Goal: Download file/media

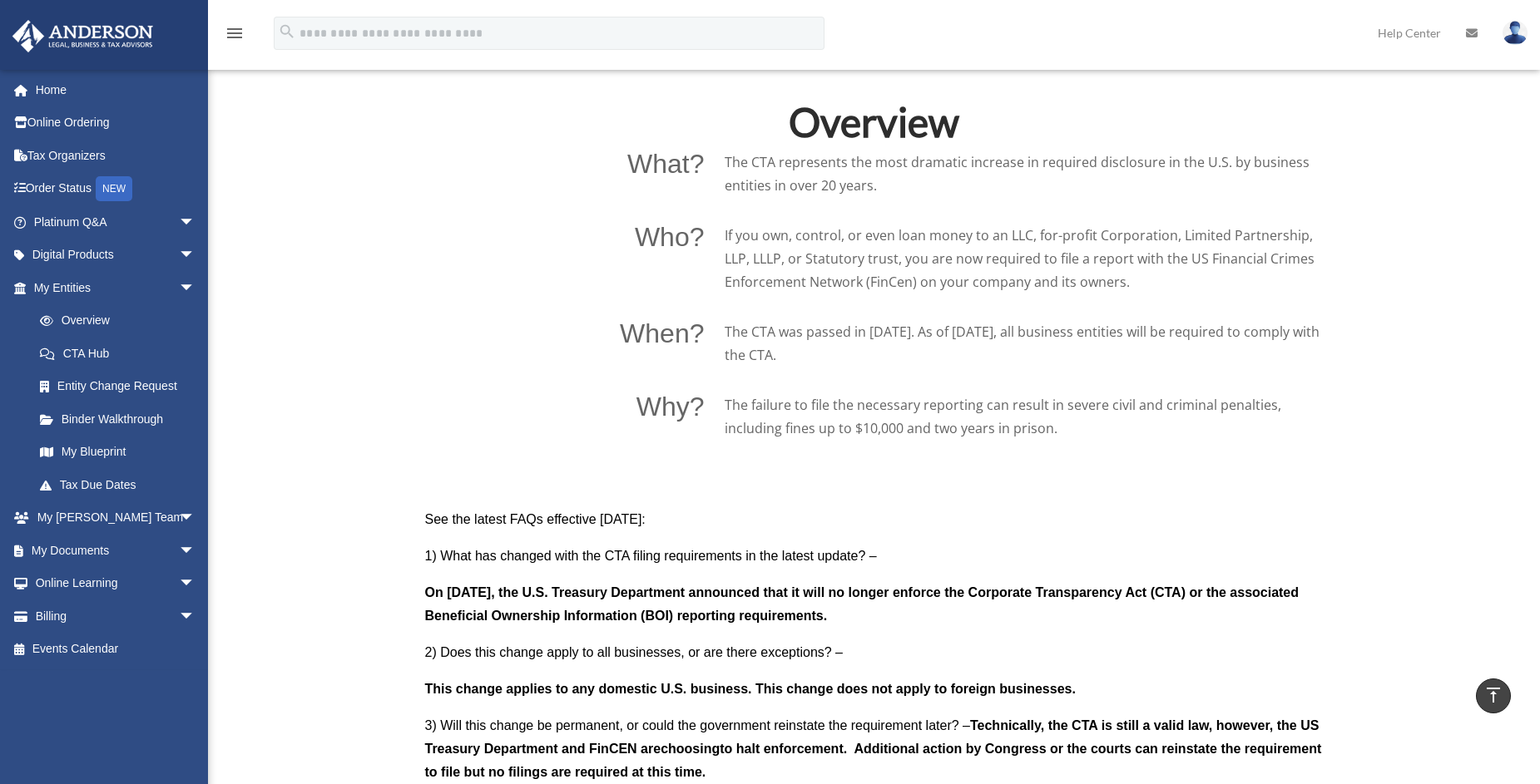
scroll to position [1247, 0]
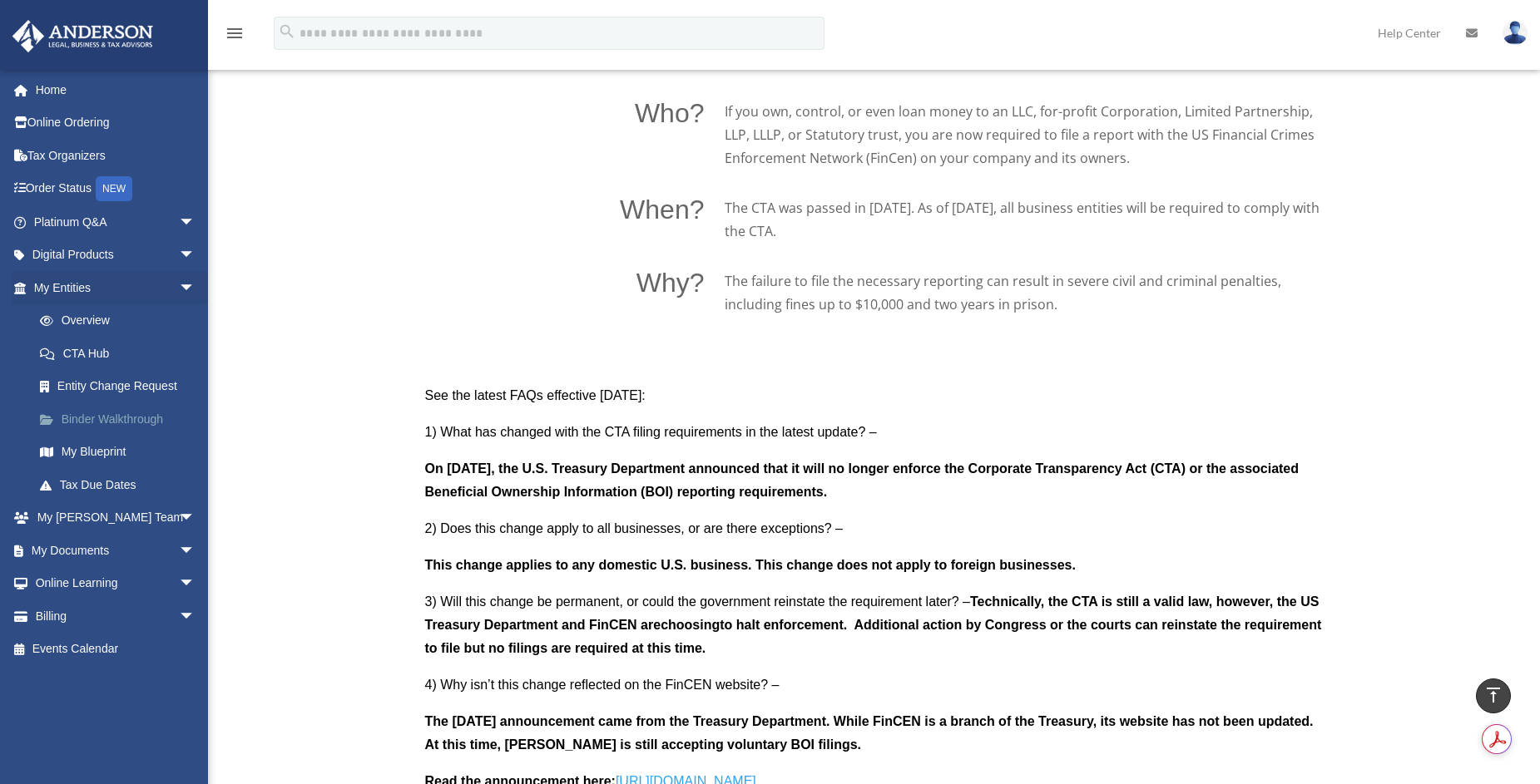
click at [100, 416] on link "Binder Walkthrough" at bounding box center [122, 419] width 197 height 33
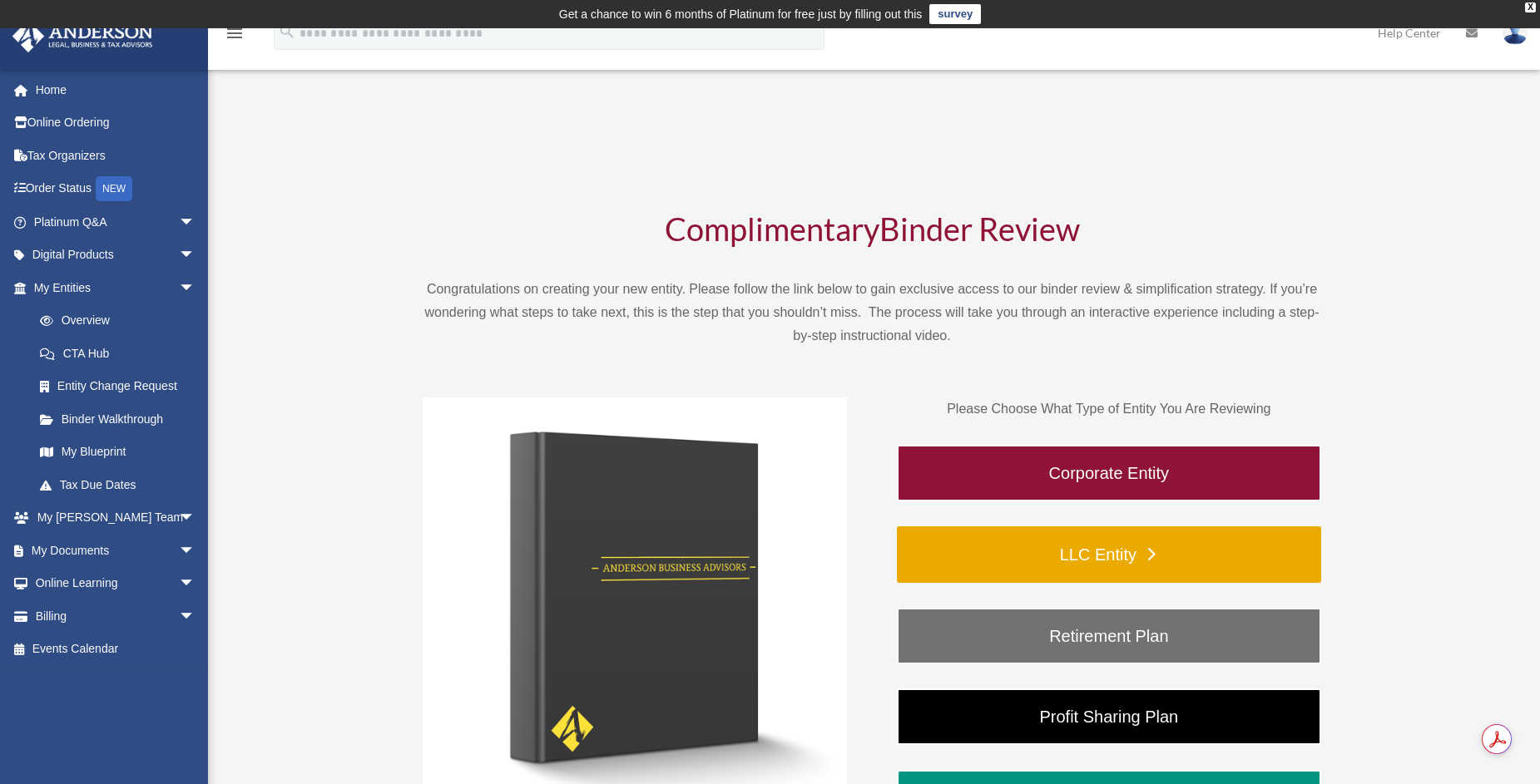
click at [1150, 552] on link "LLC Entity" at bounding box center [1109, 554] width 424 height 57
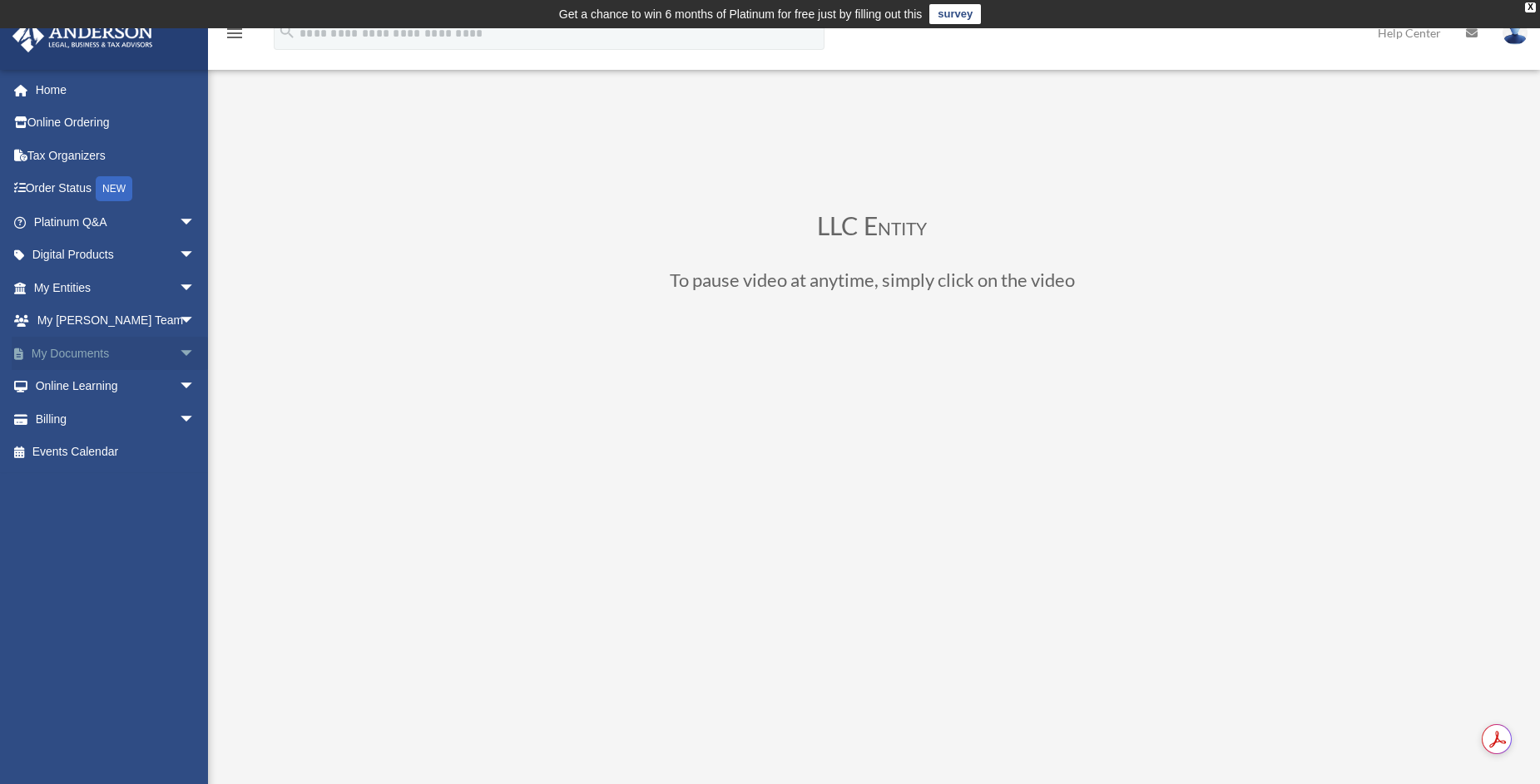
click at [179, 349] on span "arrow_drop_down" at bounding box center [195, 354] width 33 height 34
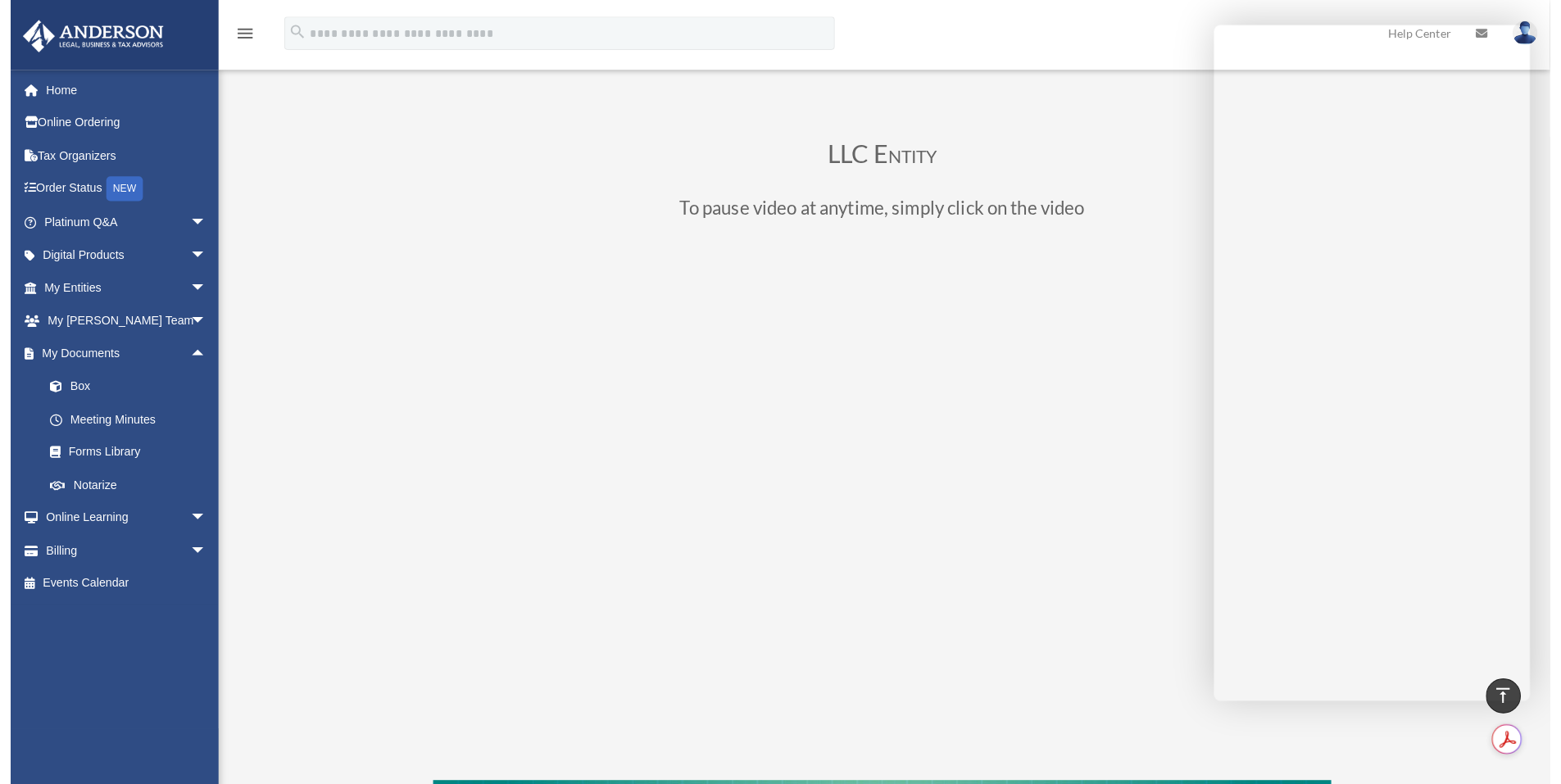
scroll to position [14, 0]
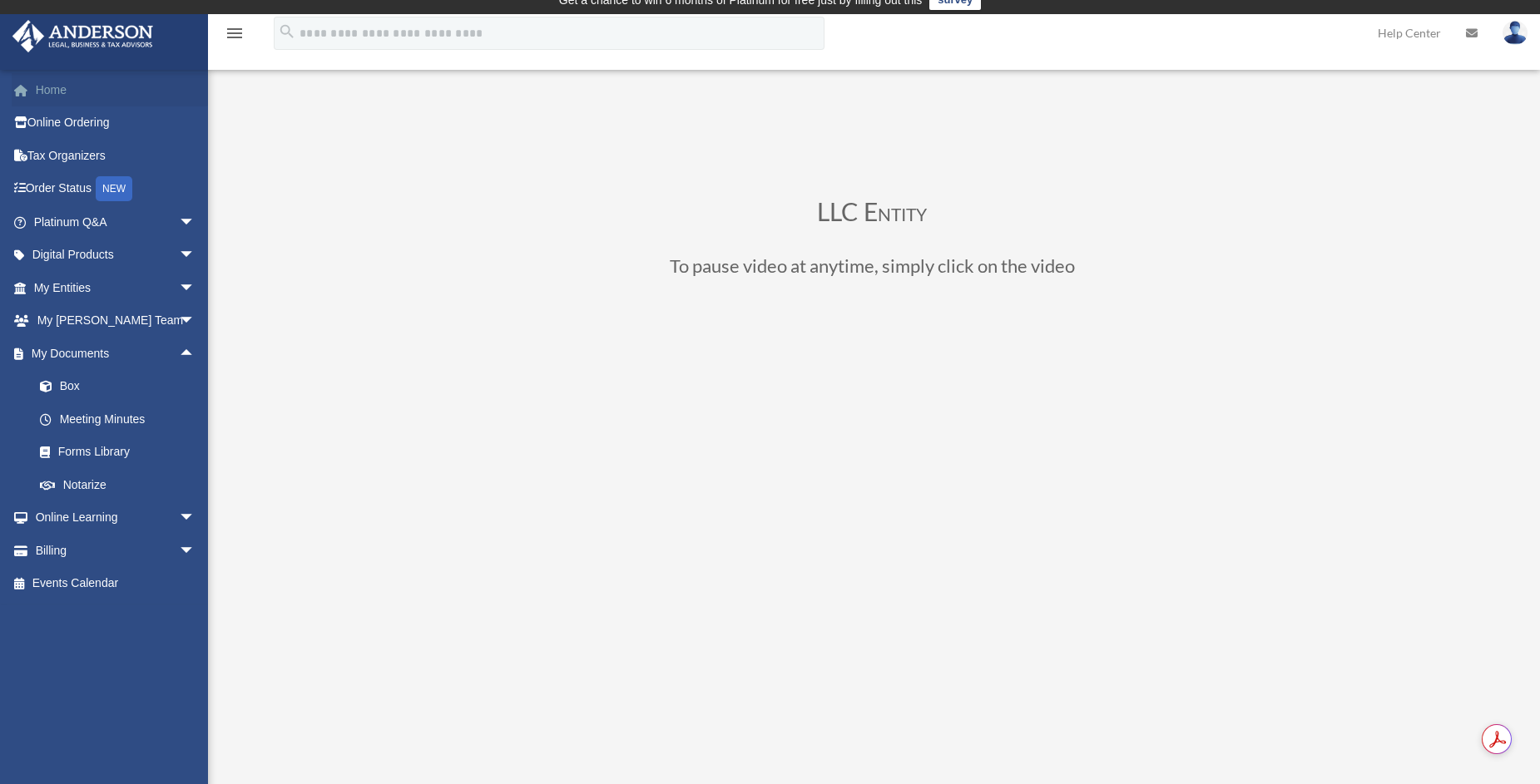
click at [56, 89] on link "Home" at bounding box center [116, 89] width 209 height 33
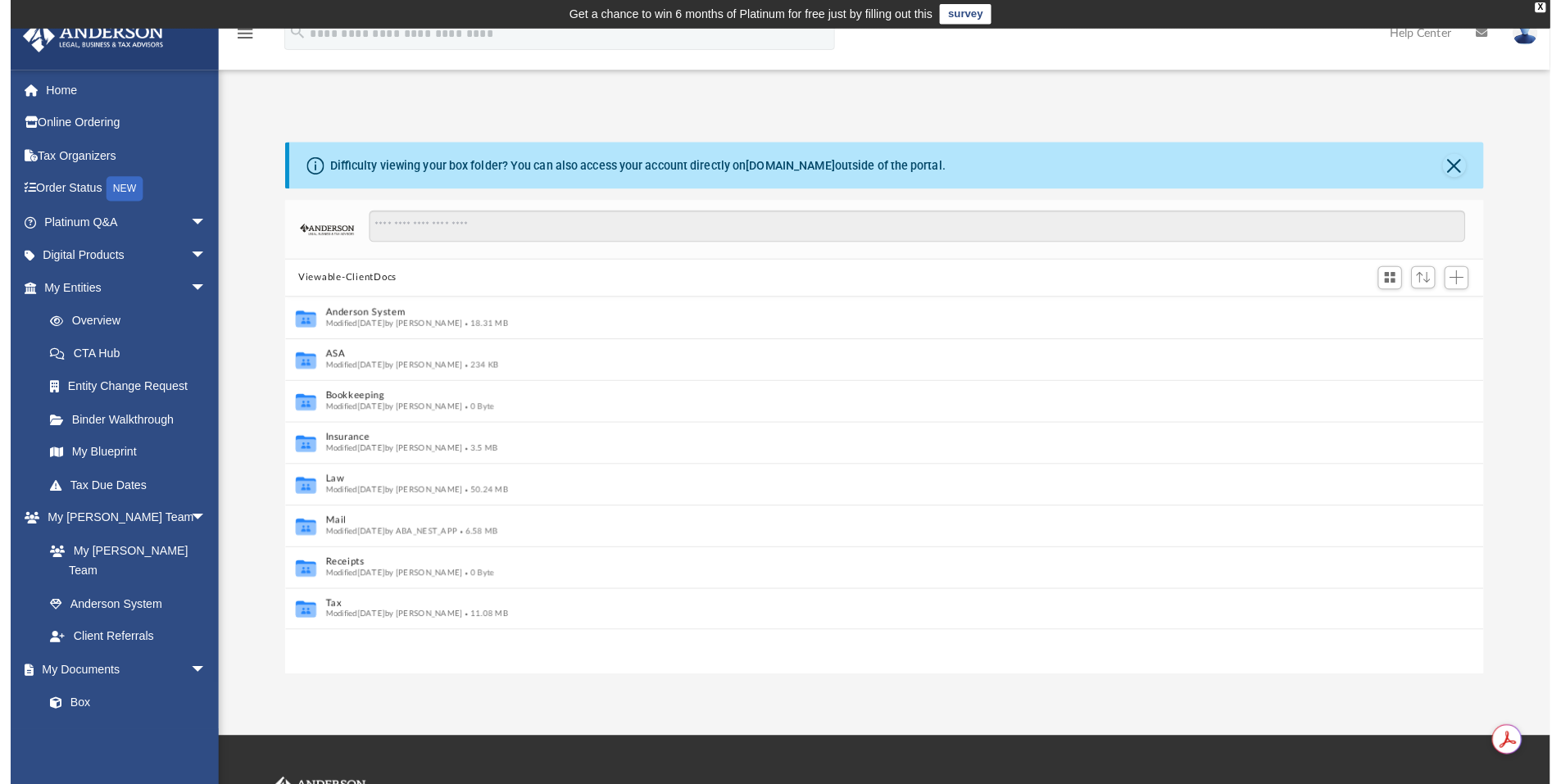
scroll to position [13, 13]
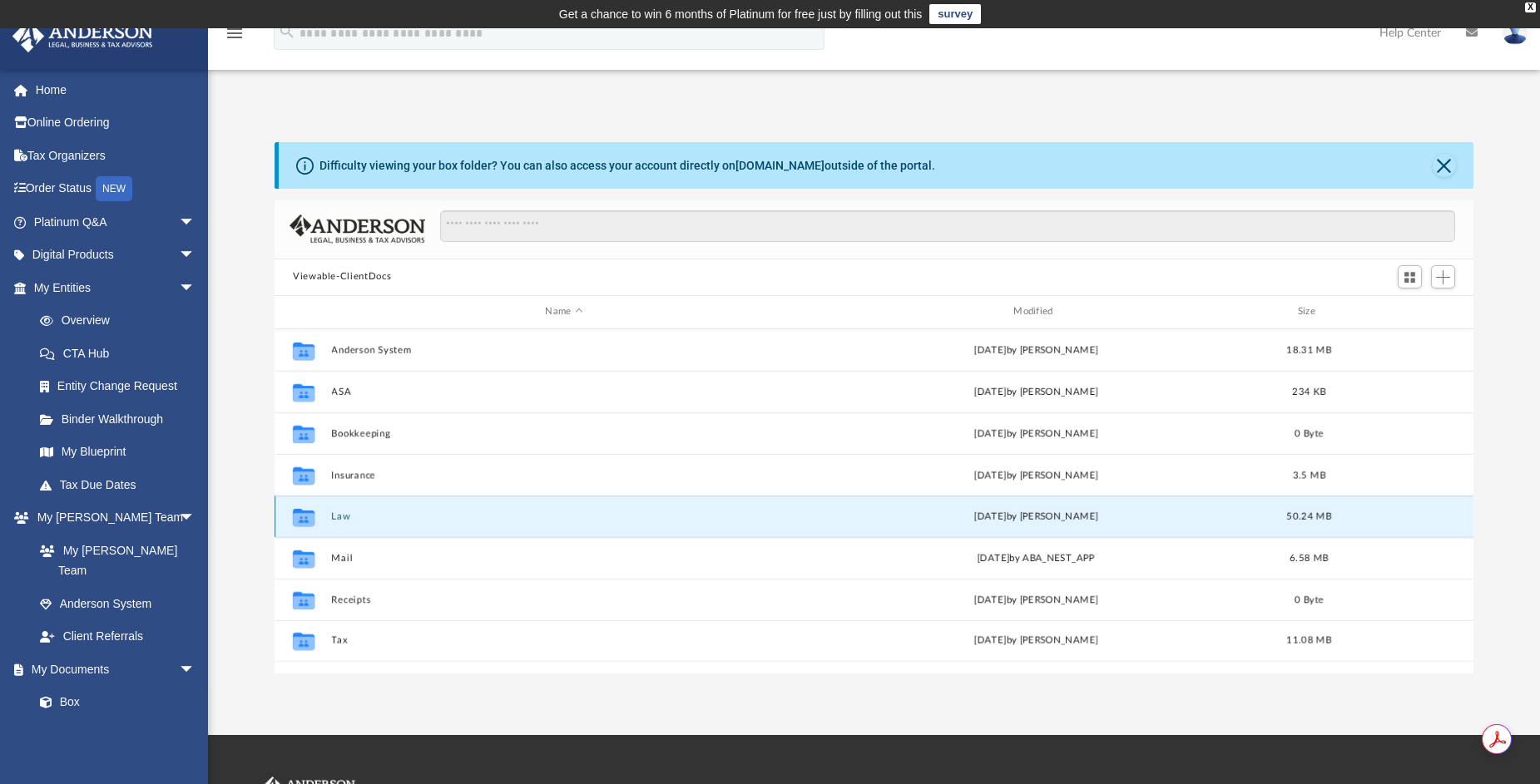
click at [339, 512] on button "Law" at bounding box center [564, 516] width 465 height 11
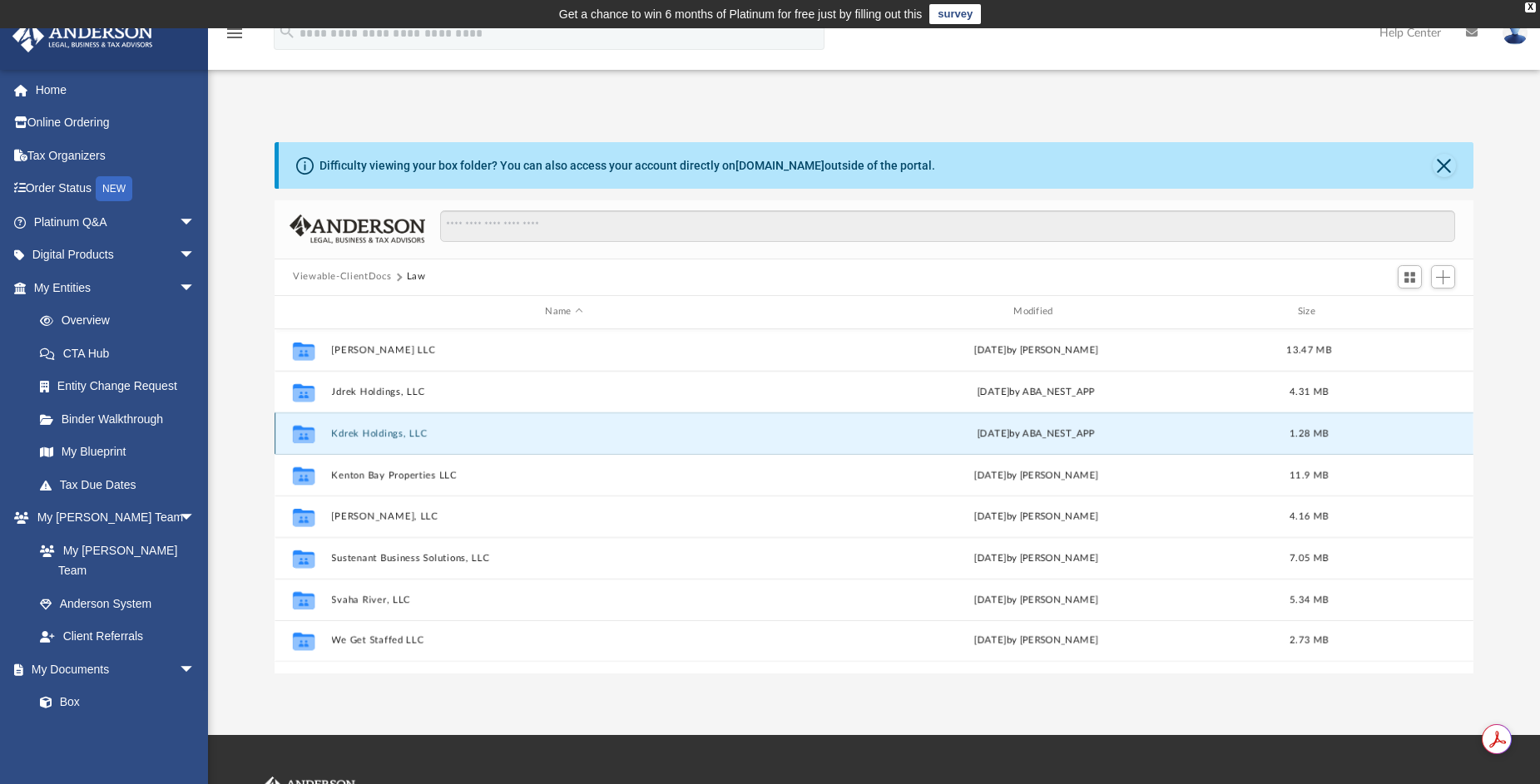
click at [381, 436] on button "Kdrek Holdings, LLC" at bounding box center [564, 432] width 465 height 11
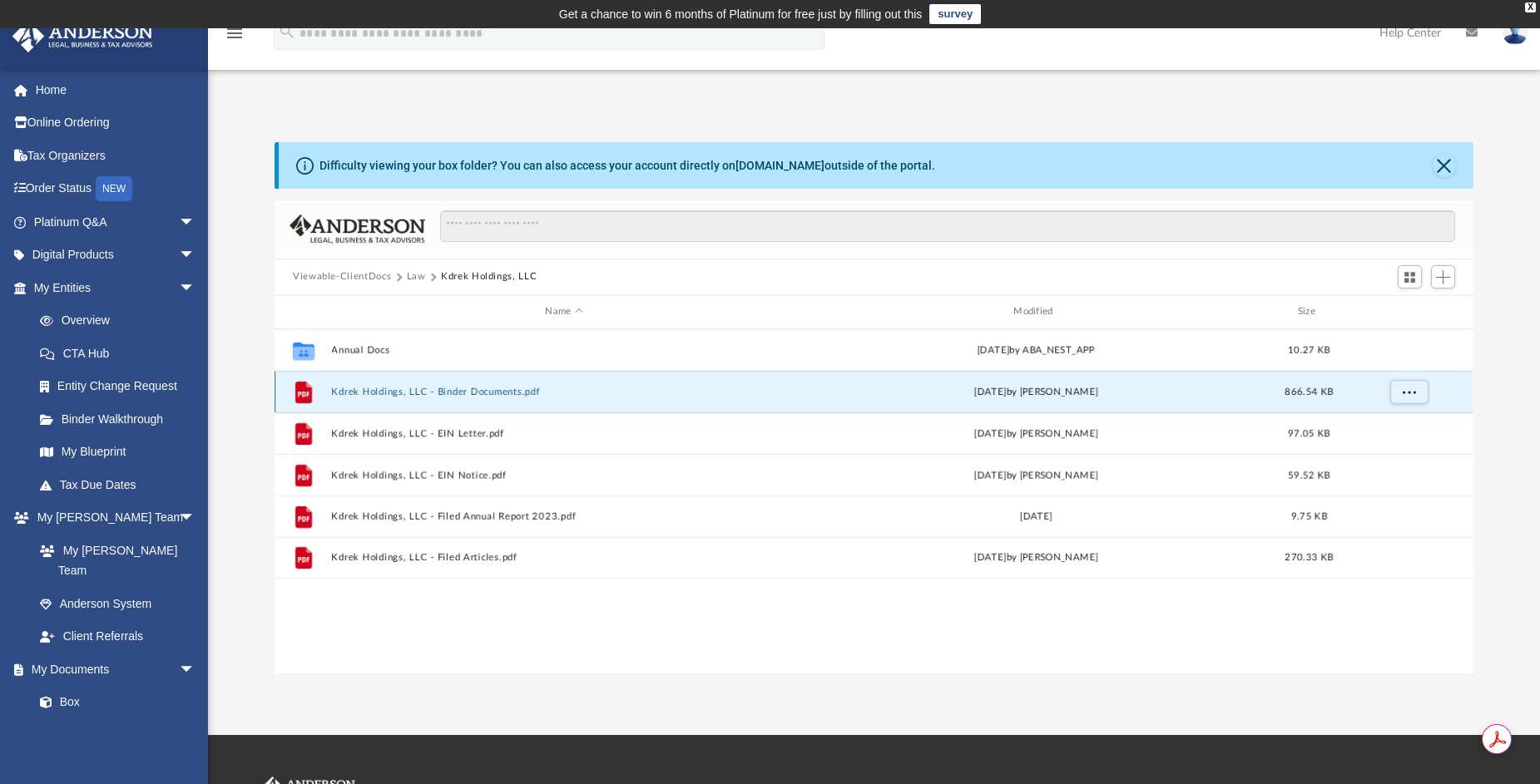
click at [468, 393] on button "Kdrek Holdings, LLC - Binder Documents.pdf" at bounding box center [564, 391] width 465 height 11
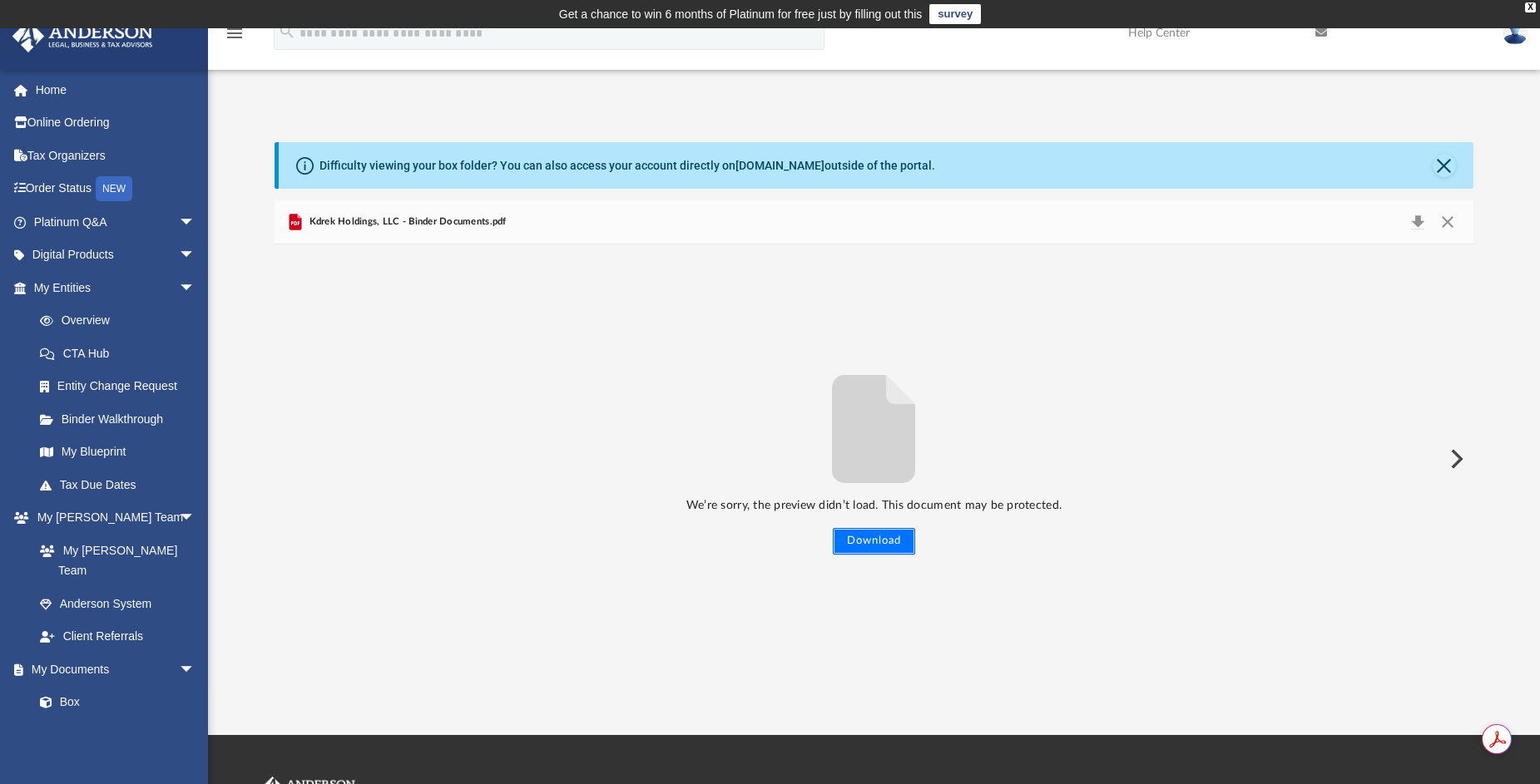
click at [865, 541] on button "Download" at bounding box center [874, 542] width 83 height 27
click at [179, 522] on span "arrow_drop_down" at bounding box center [195, 518] width 33 height 34
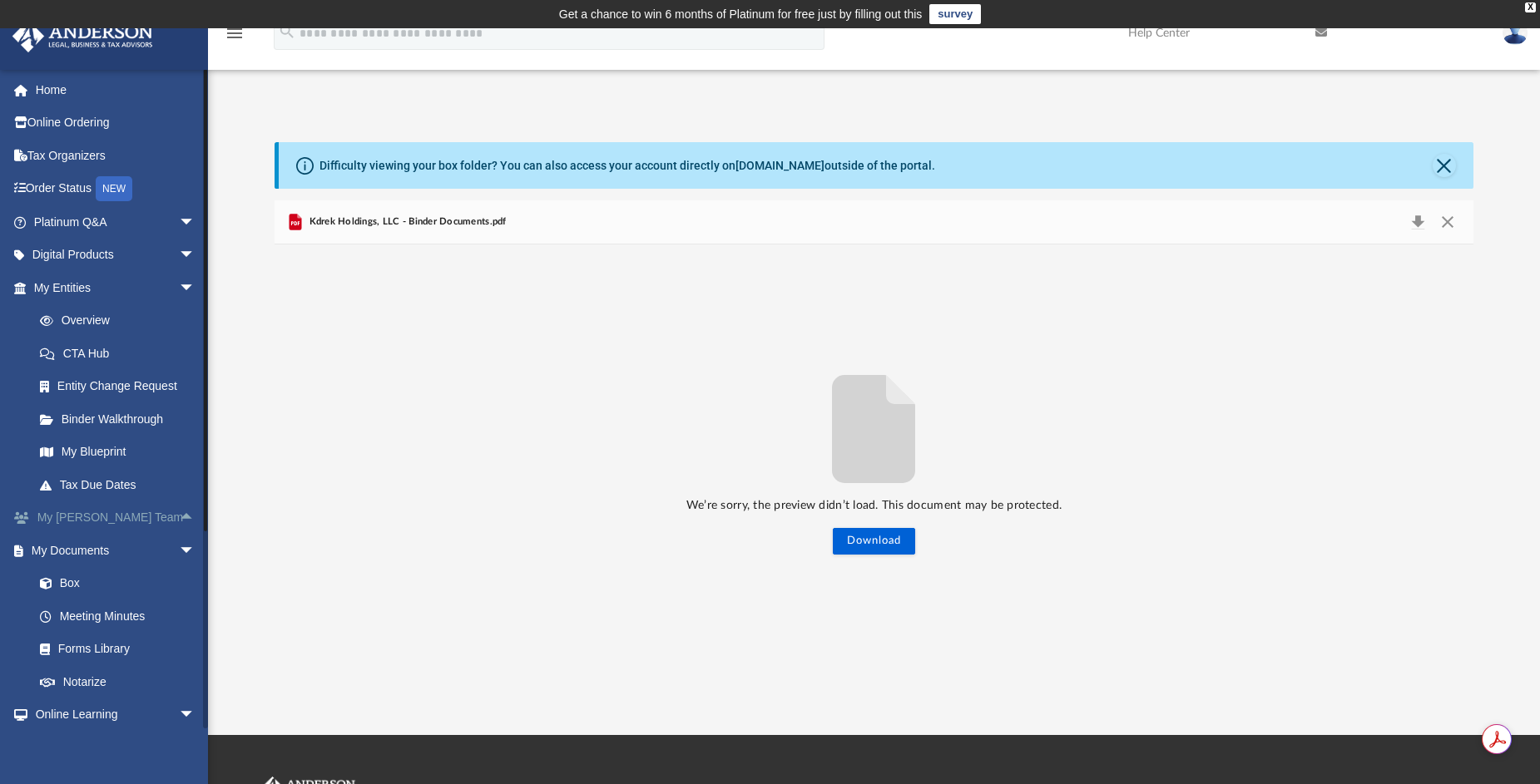
click at [179, 522] on span "arrow_drop_up" at bounding box center [195, 518] width 33 height 34
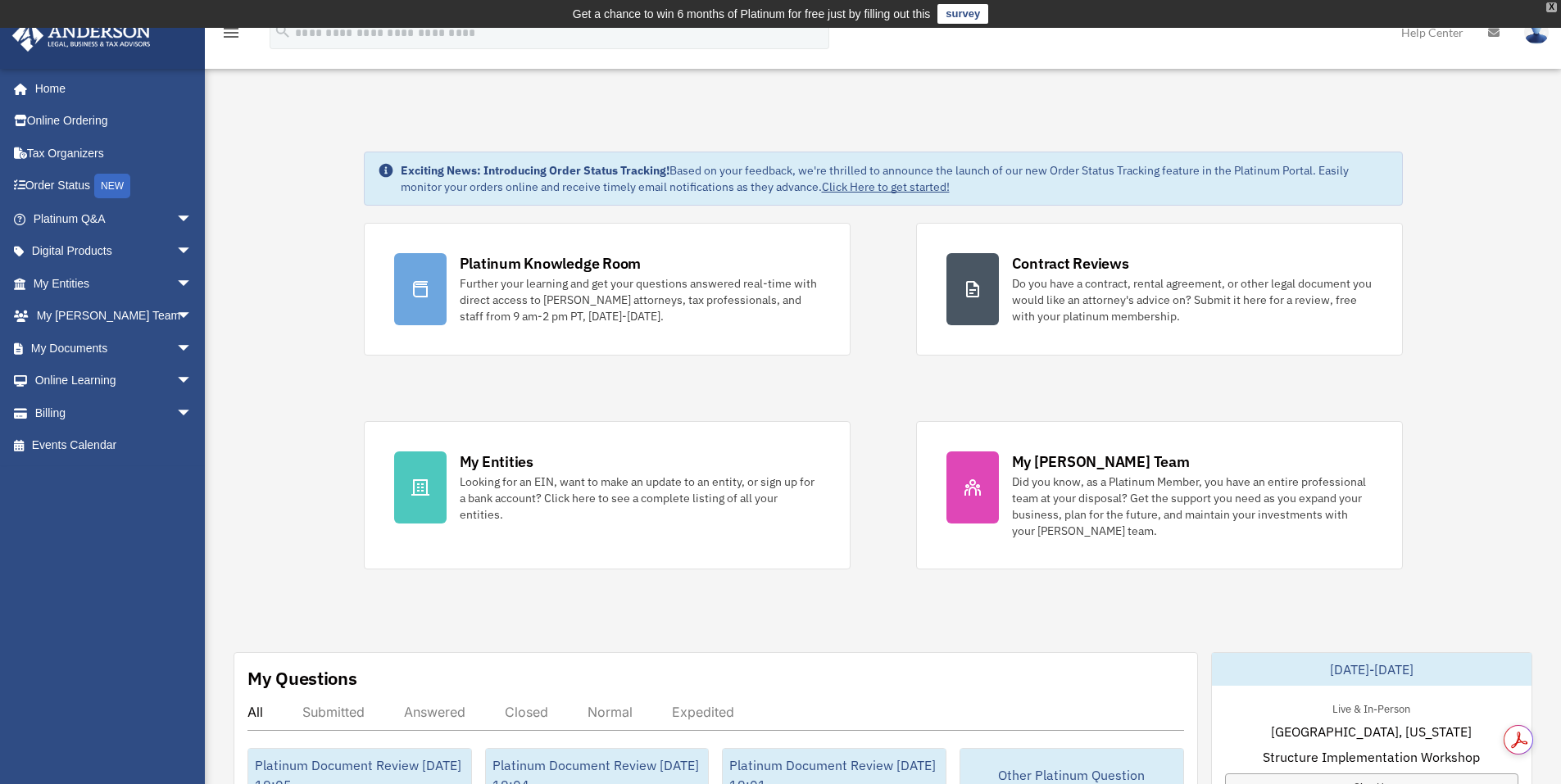
click at [1549, 10] on div "X" at bounding box center [1551, 7] width 11 height 10
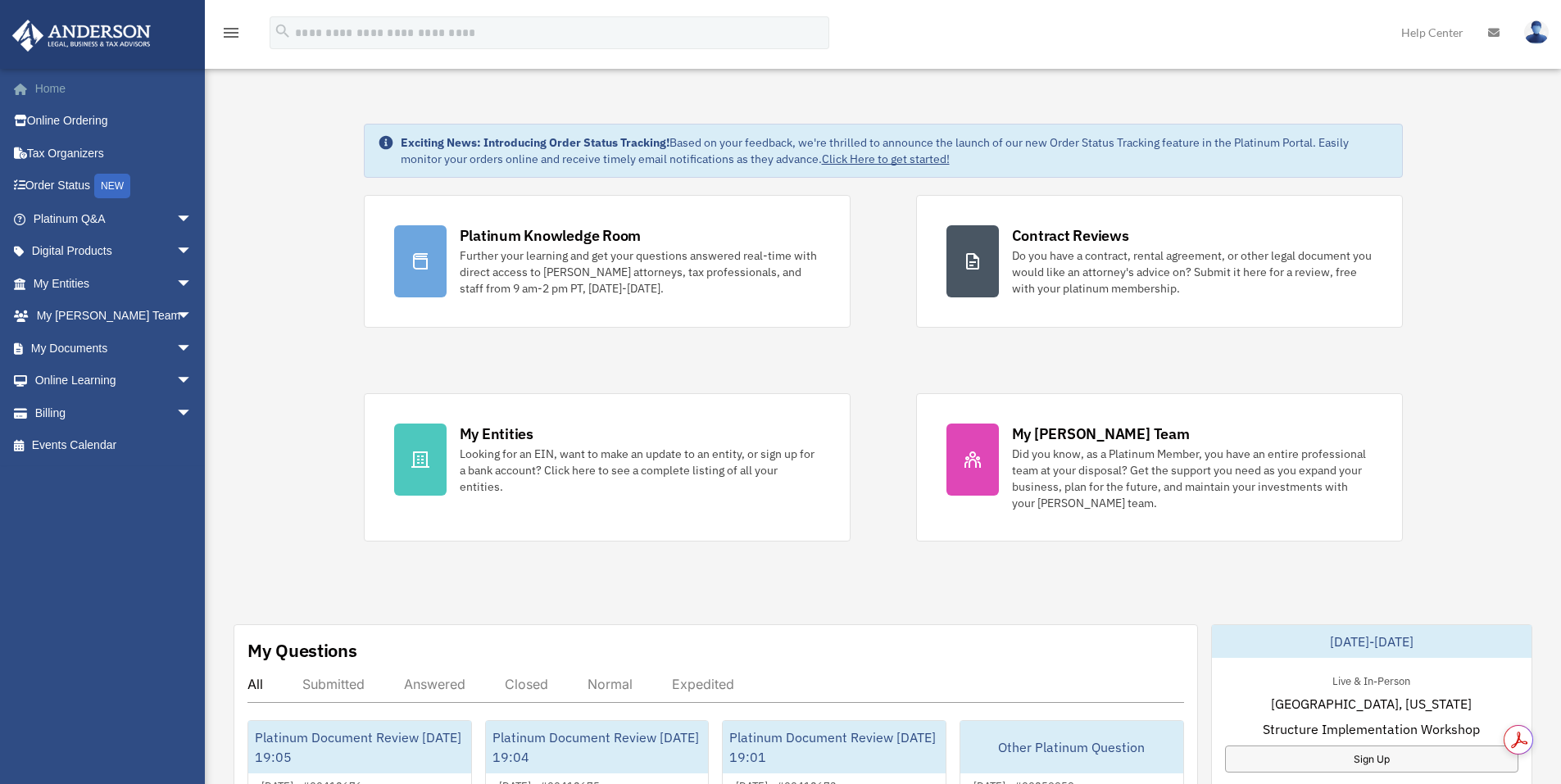
click at [46, 86] on link "Home" at bounding box center [114, 88] width 205 height 32
click at [176, 213] on span "arrow_drop_down" at bounding box center [192, 219] width 32 height 33
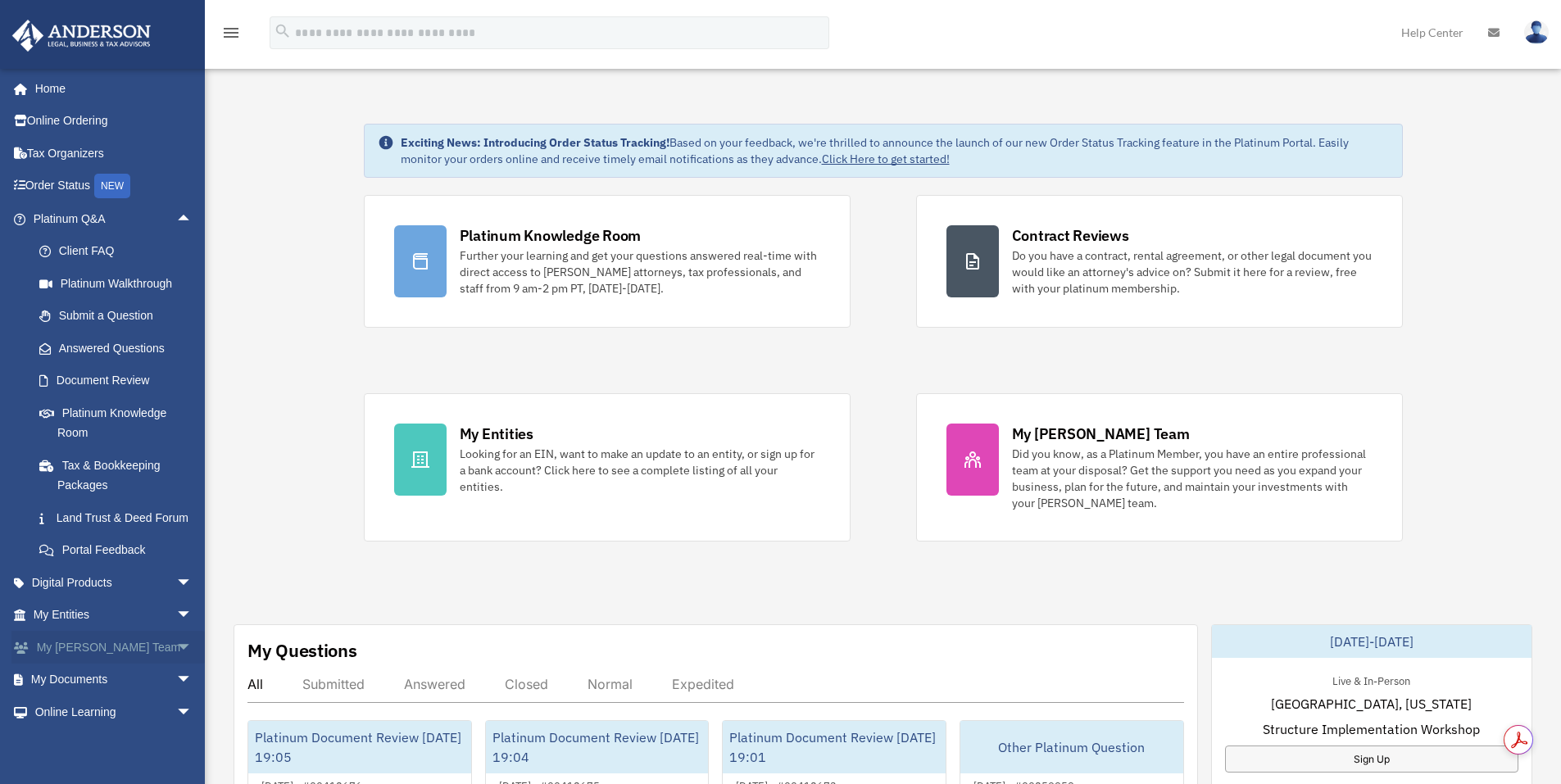
click at [176, 663] on span "arrow_drop_down" at bounding box center [192, 648] width 32 height 33
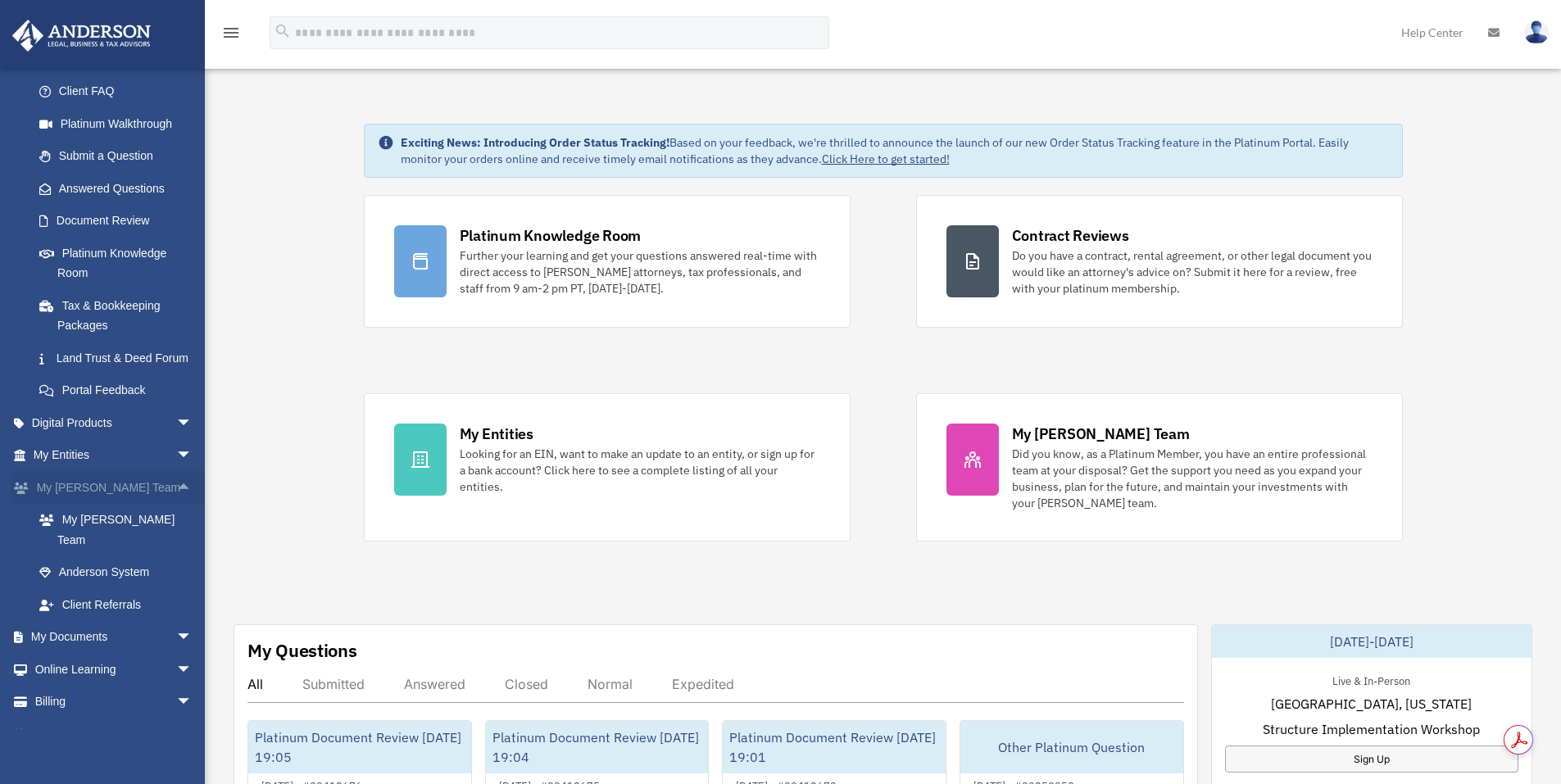
scroll to position [164, 0]
click at [119, 538] on link "My [PERSON_NAME] Team" at bounding box center [120, 525] width 194 height 52
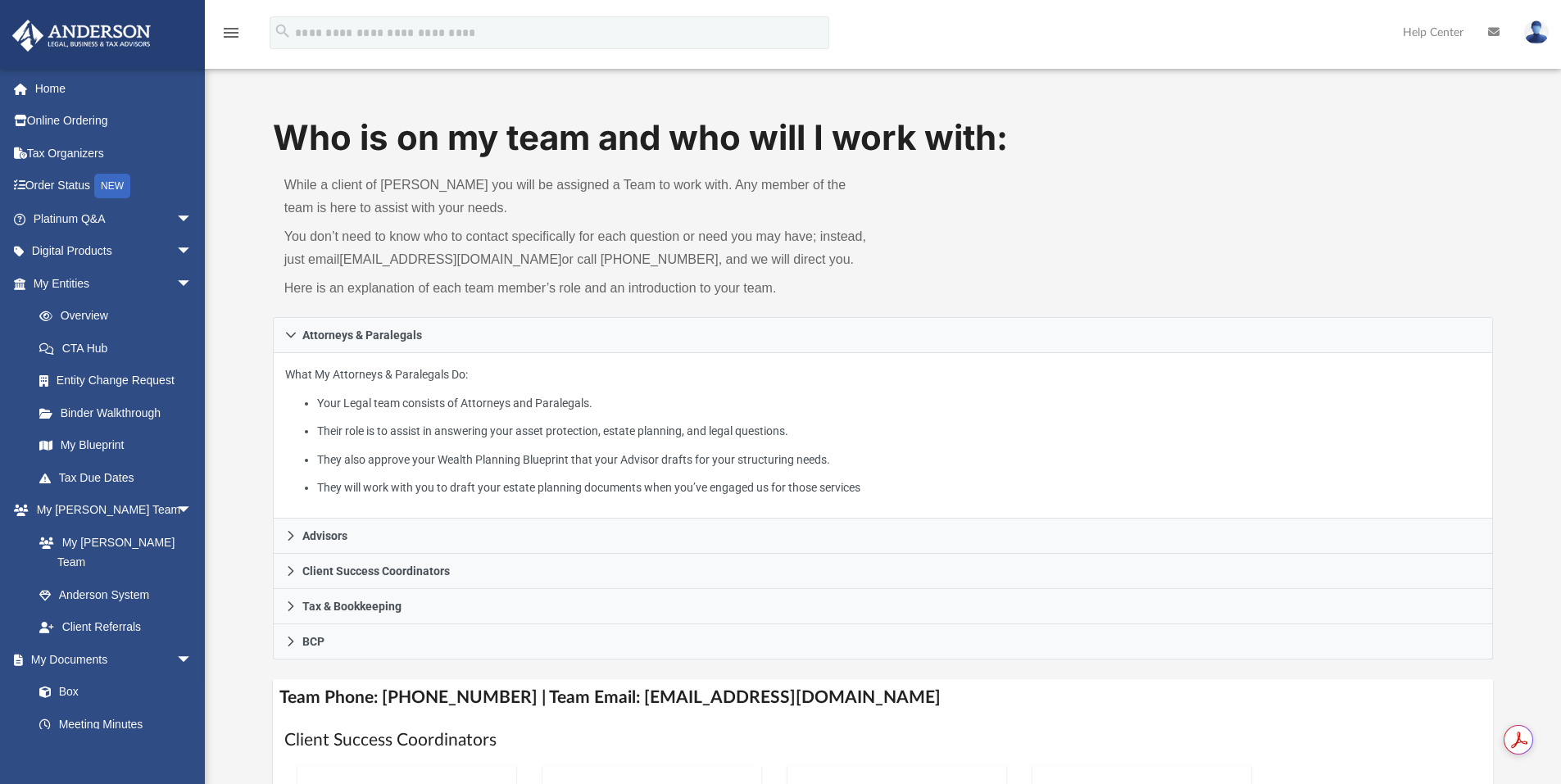
click at [1536, 42] on img at bounding box center [1536, 32] width 25 height 24
click at [1242, 68] on link "My Profile" at bounding box center [1290, 76] width 164 height 33
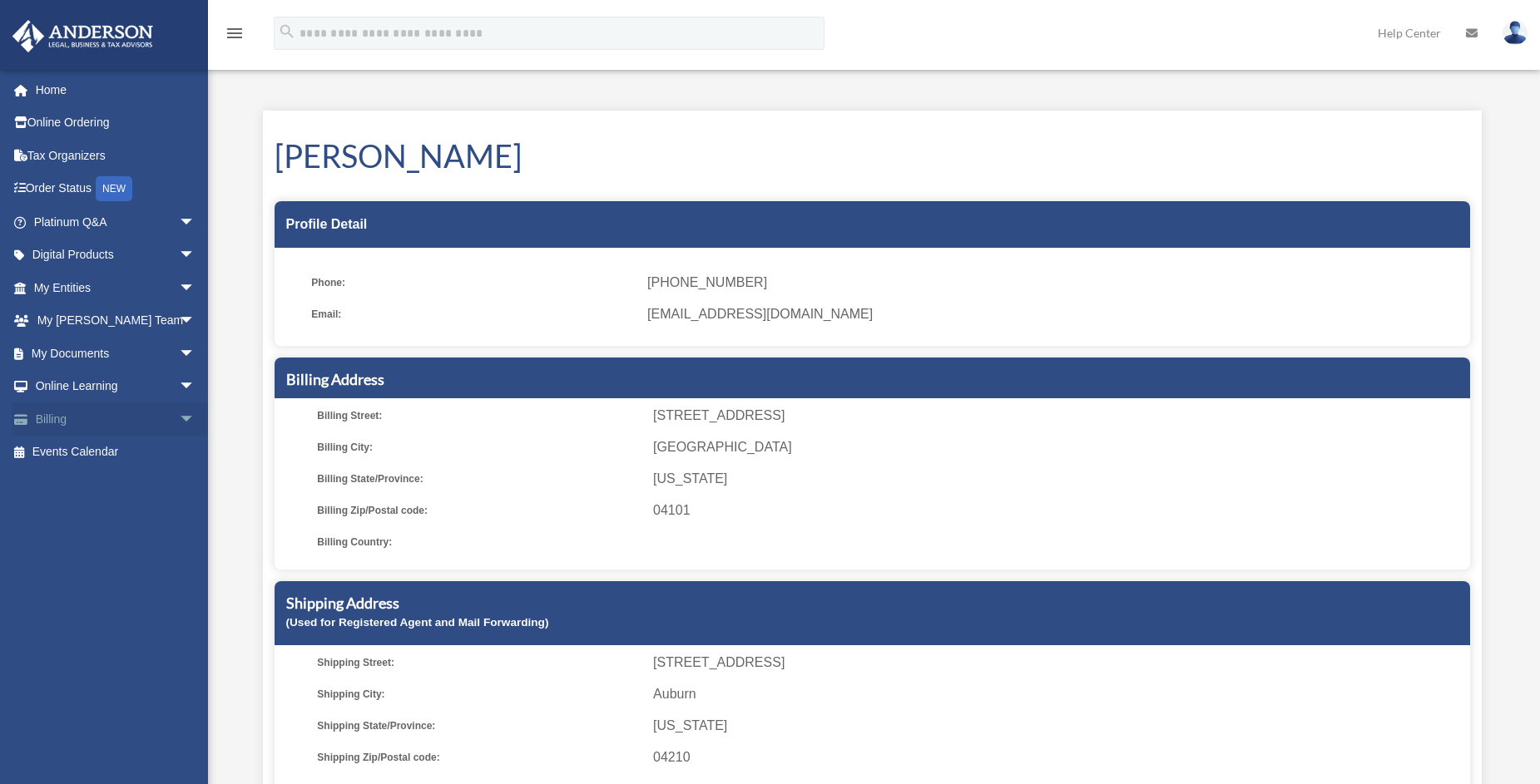
click at [179, 418] on span "arrow_drop_down" at bounding box center [195, 419] width 33 height 34
click at [179, 386] on span "arrow_drop_down" at bounding box center [195, 387] width 33 height 34
click at [182, 356] on span "arrow_drop_down" at bounding box center [195, 354] width 33 height 34
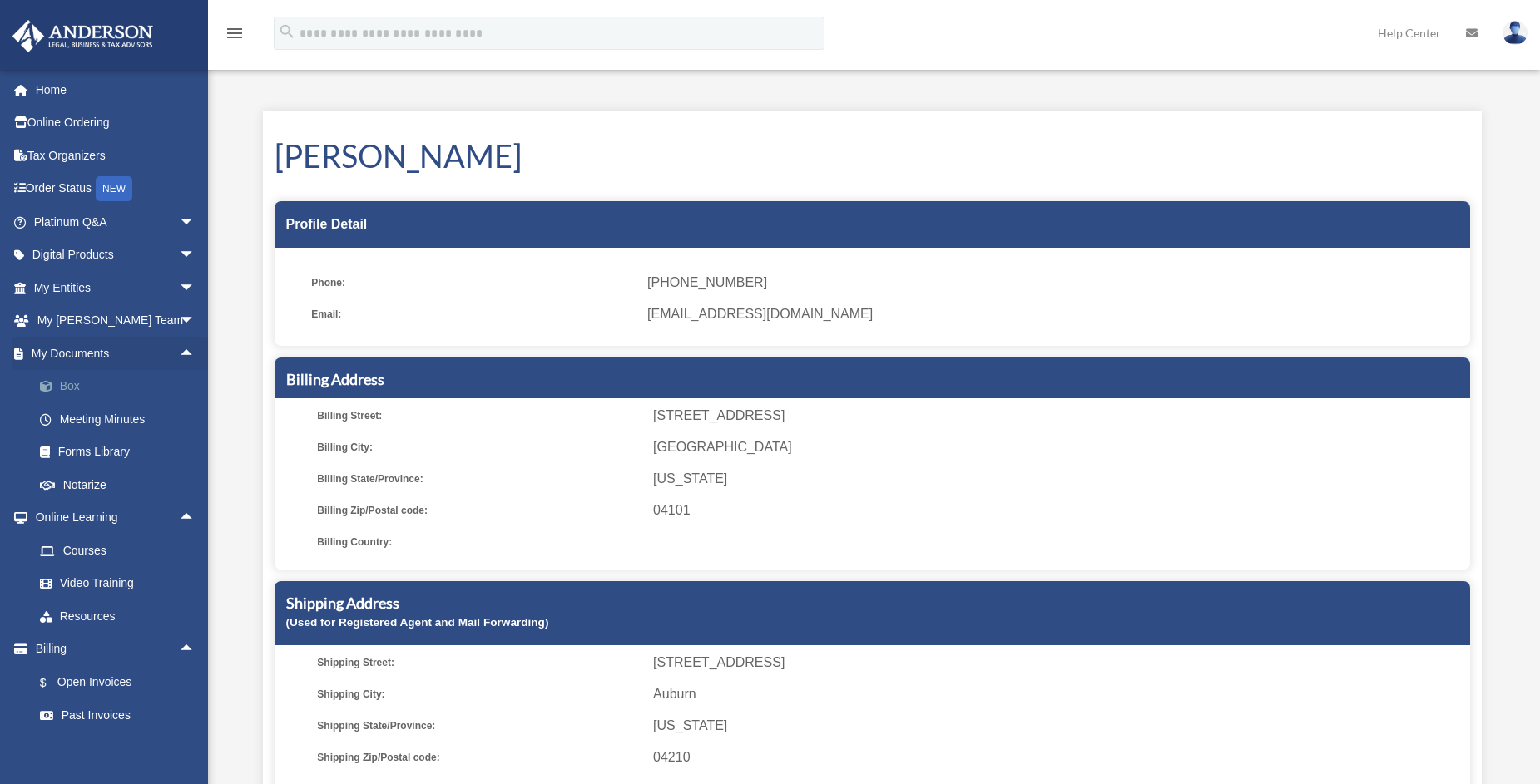
click at [89, 385] on link "Box" at bounding box center [122, 386] width 197 height 33
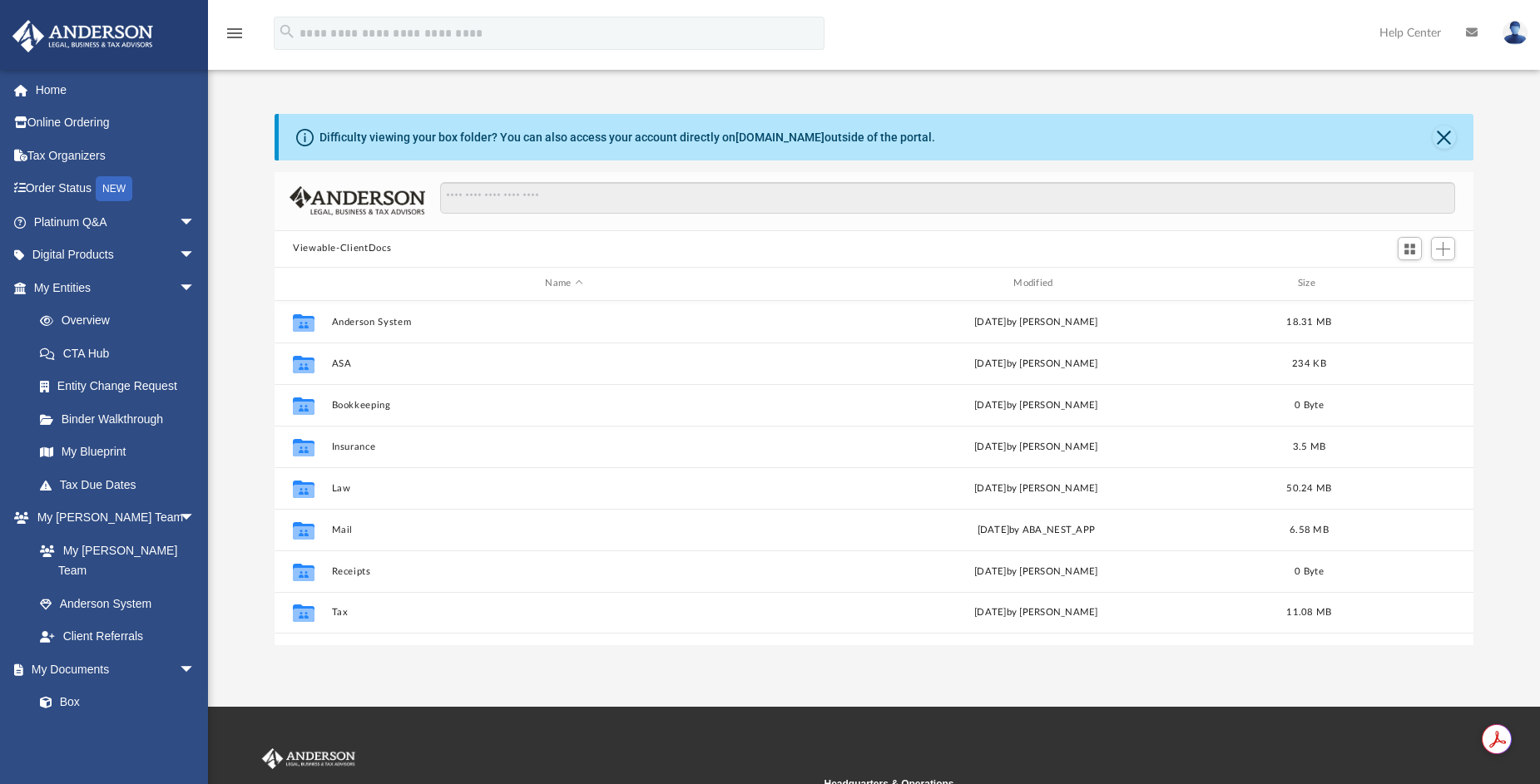
scroll to position [365, 1186]
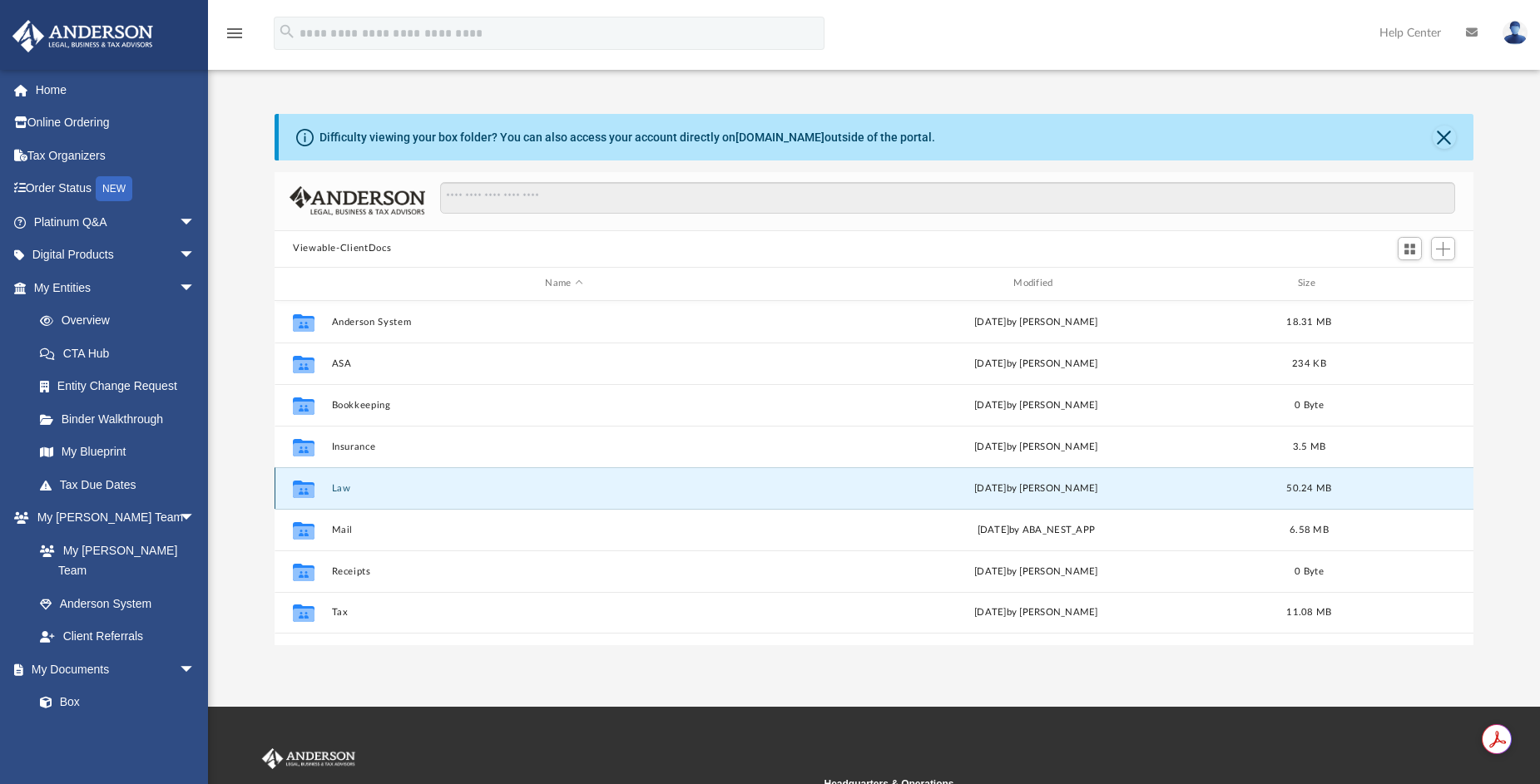
click at [341, 491] on button "Law" at bounding box center [564, 487] width 465 height 11
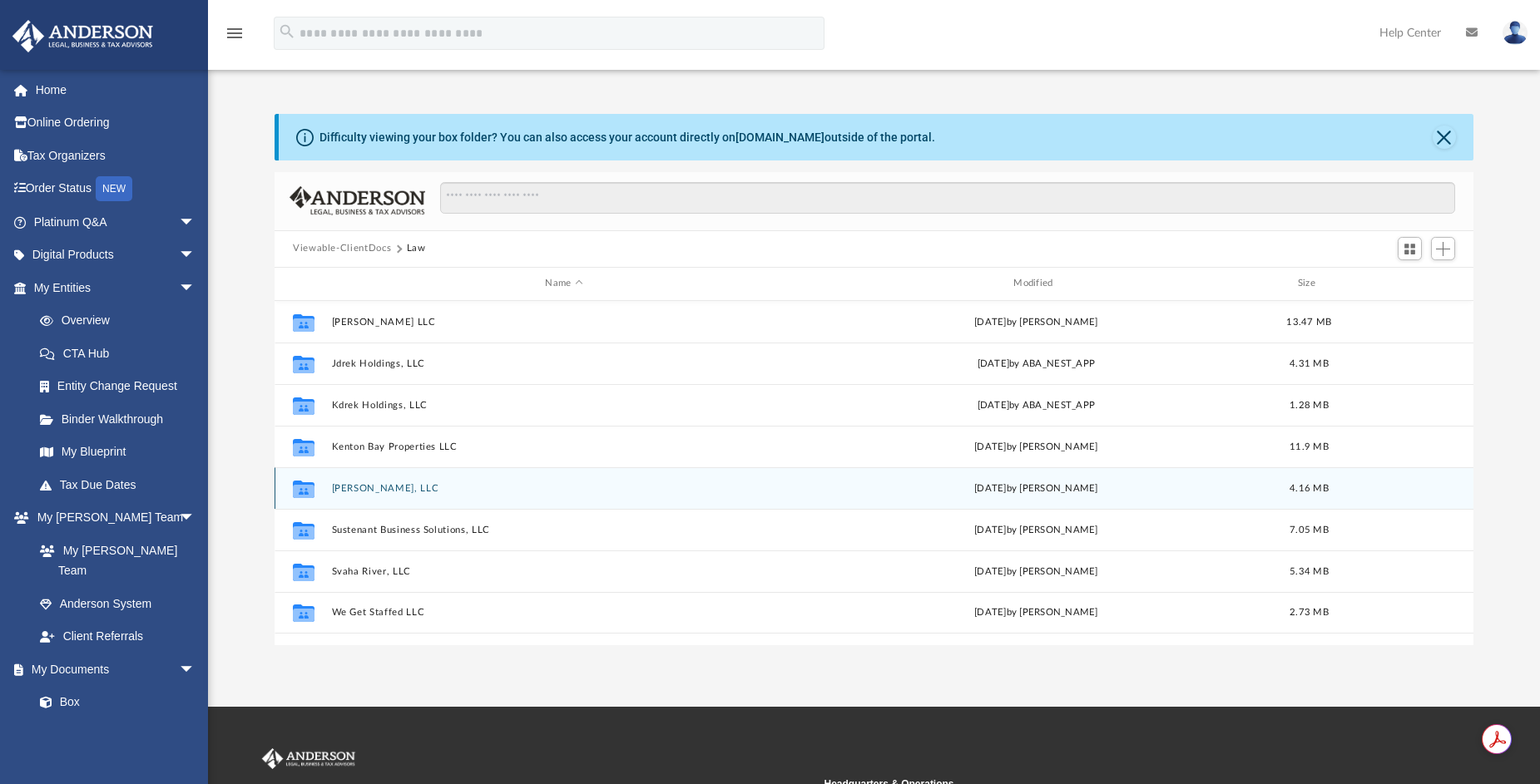
click at [379, 489] on button "[PERSON_NAME], LLC" at bounding box center [564, 487] width 465 height 11
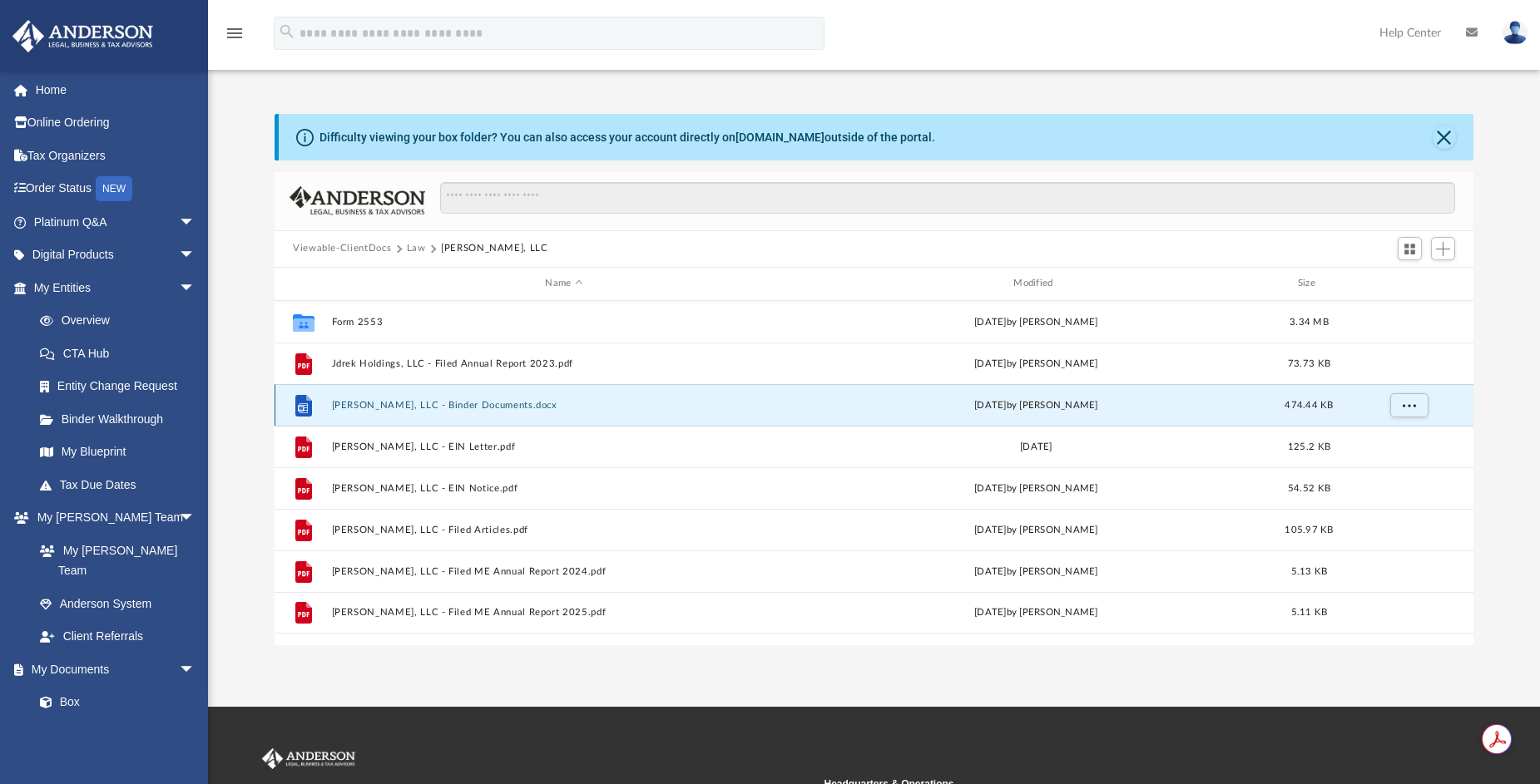
click at [451, 409] on button "[PERSON_NAME], LLC - Binder Documents.docx" at bounding box center [564, 404] width 465 height 11
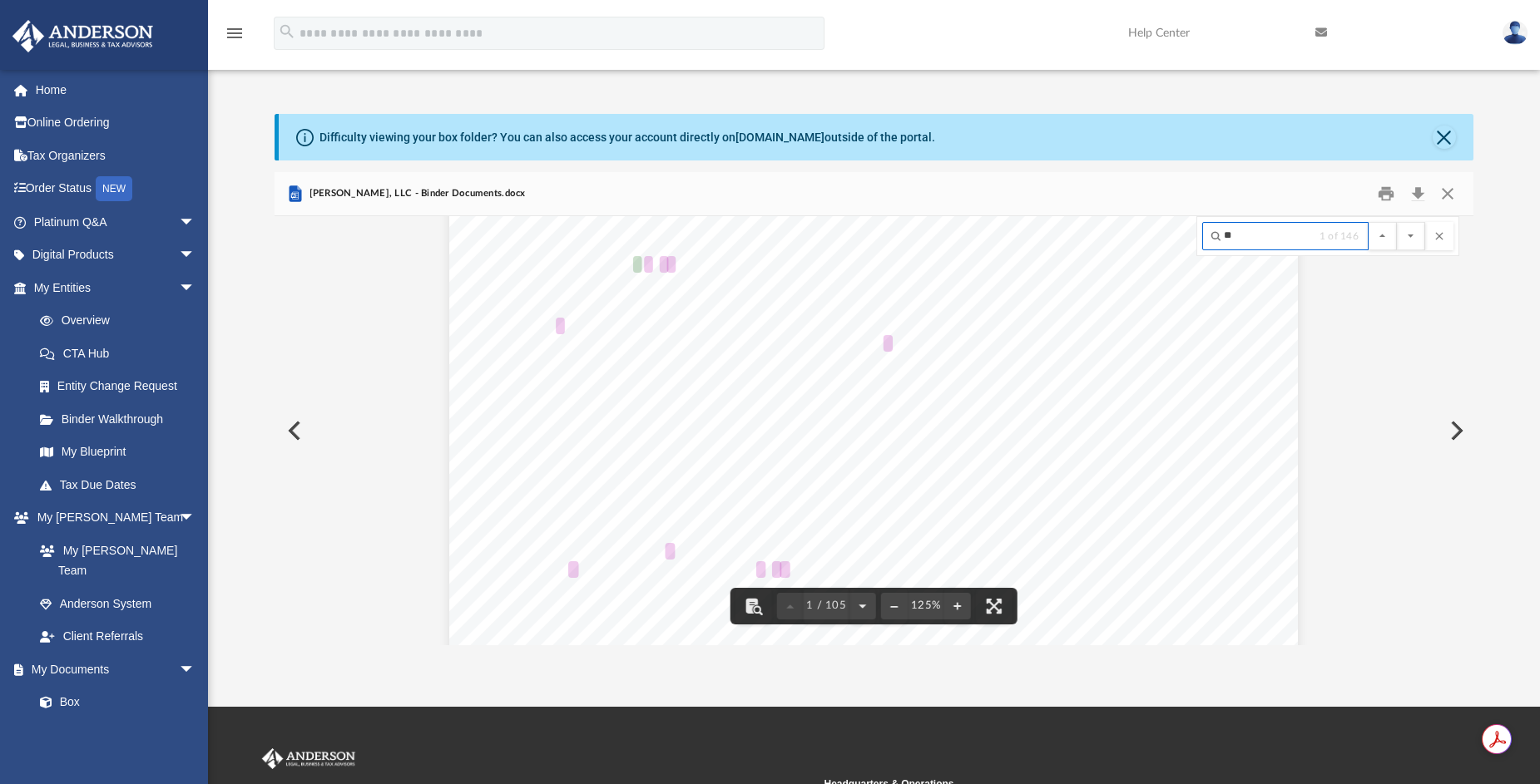
scroll to position [139, 0]
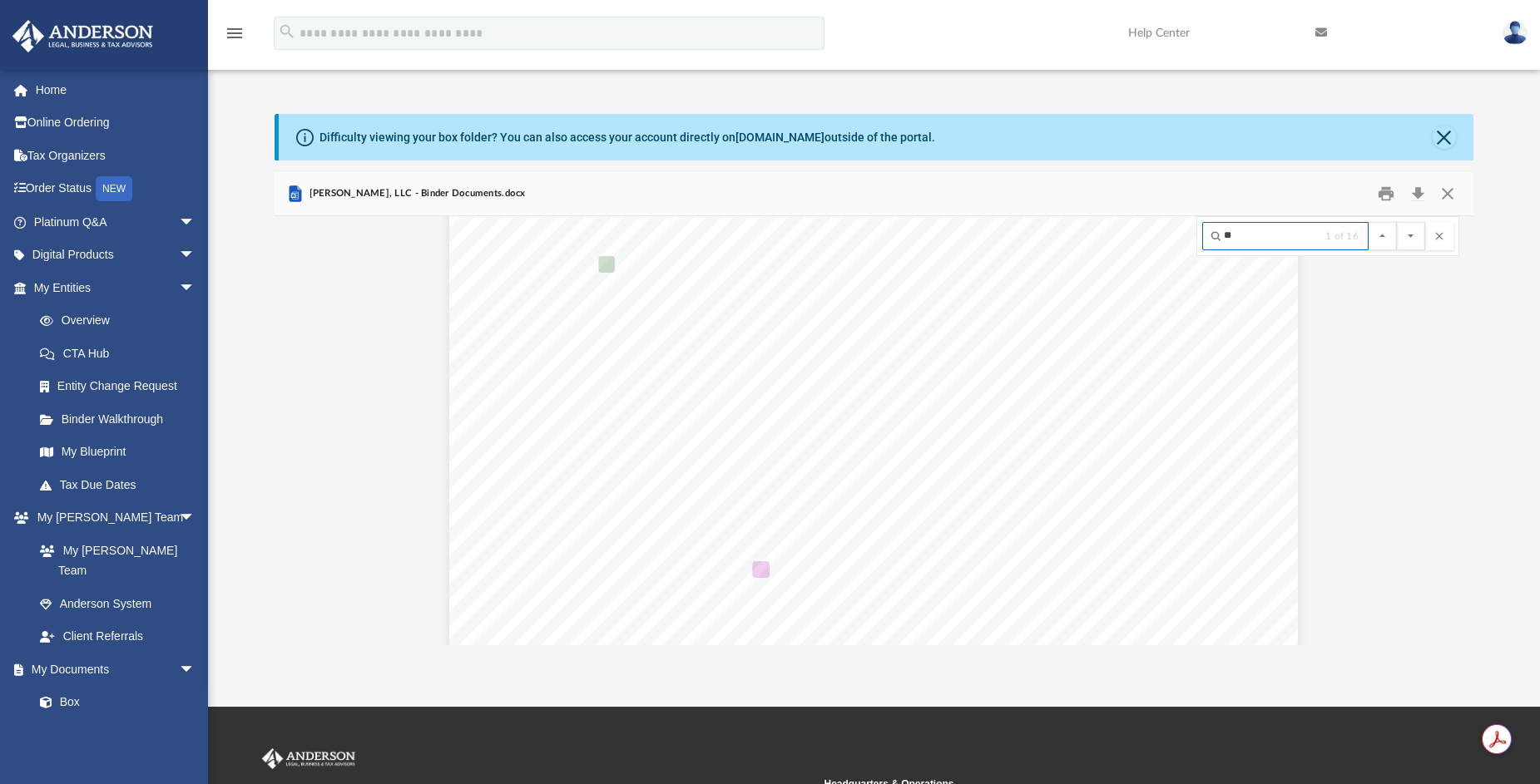
type input "*"
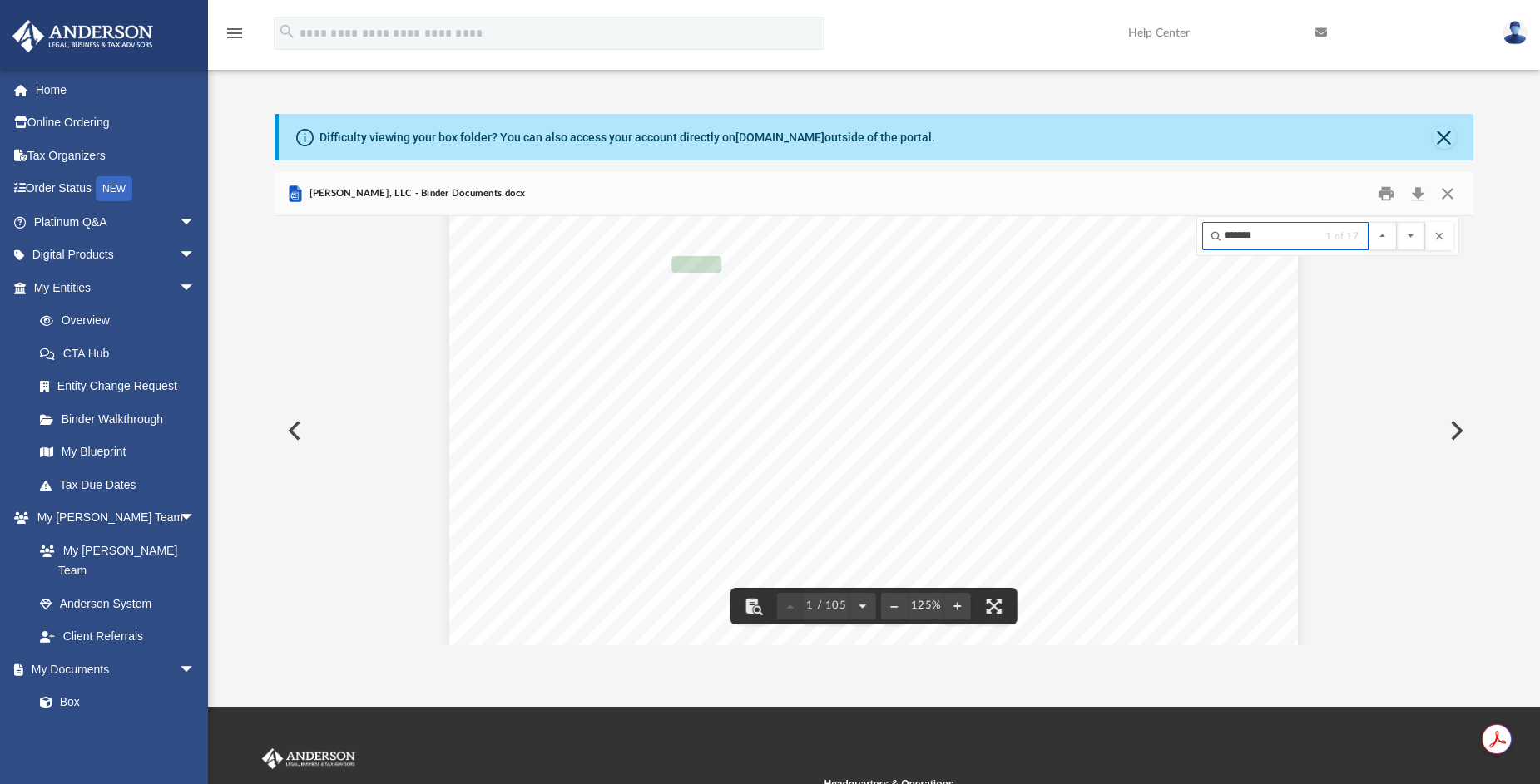
scroll to position [321, 0]
type input "*******"
click at [1409, 242] on button "File preview" at bounding box center [1410, 235] width 28 height 28
